Goal: Go to known website: Access a specific website the user already knows

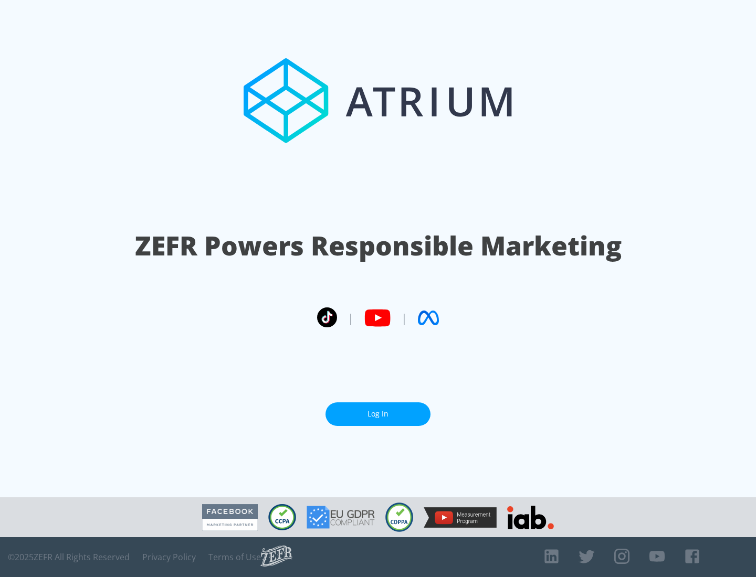
click at [378, 414] on link "Log In" at bounding box center [377, 414] width 105 height 24
